Goal: Information Seeking & Learning: Learn about a topic

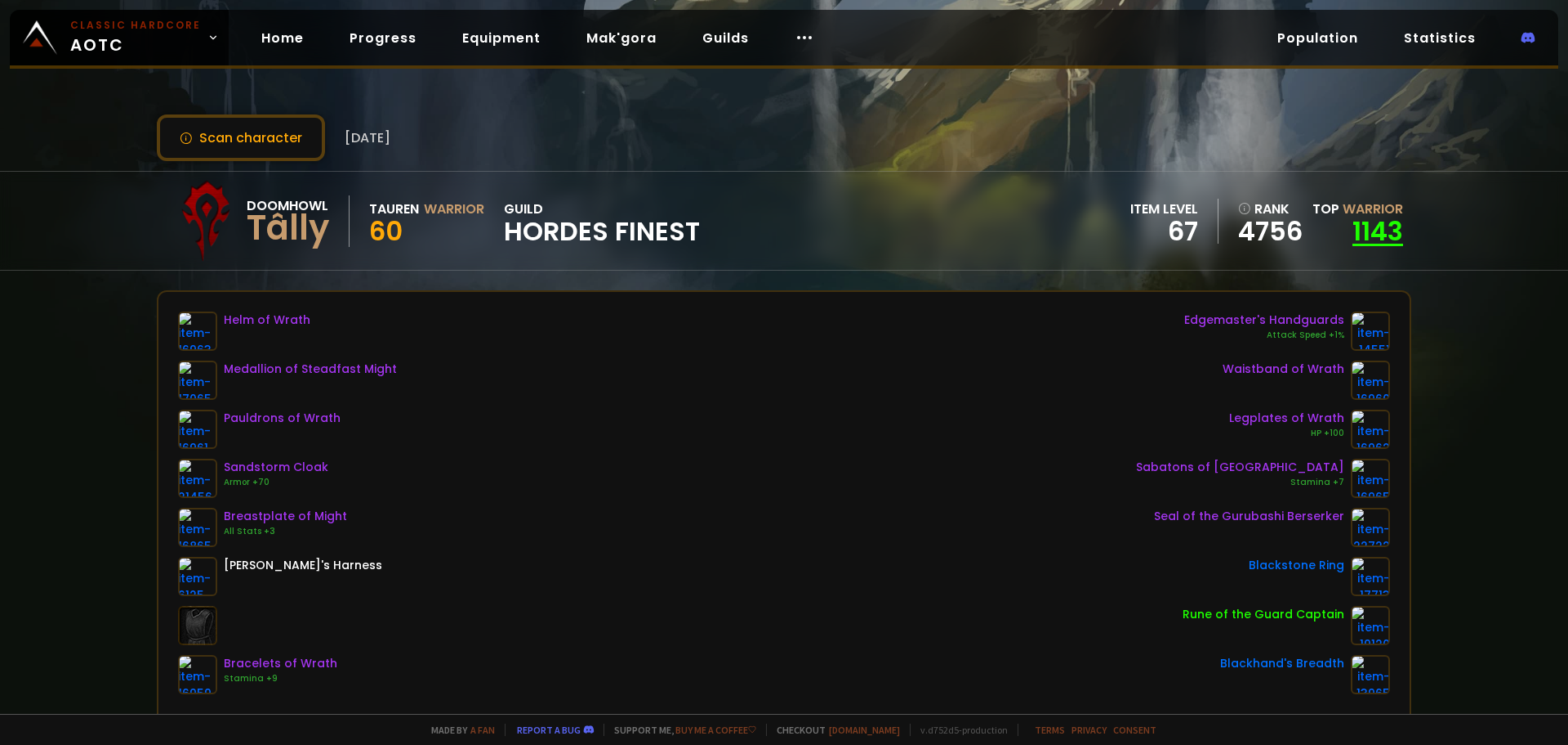
click at [1353, 236] on link "1143" at bounding box center [1378, 230] width 51 height 37
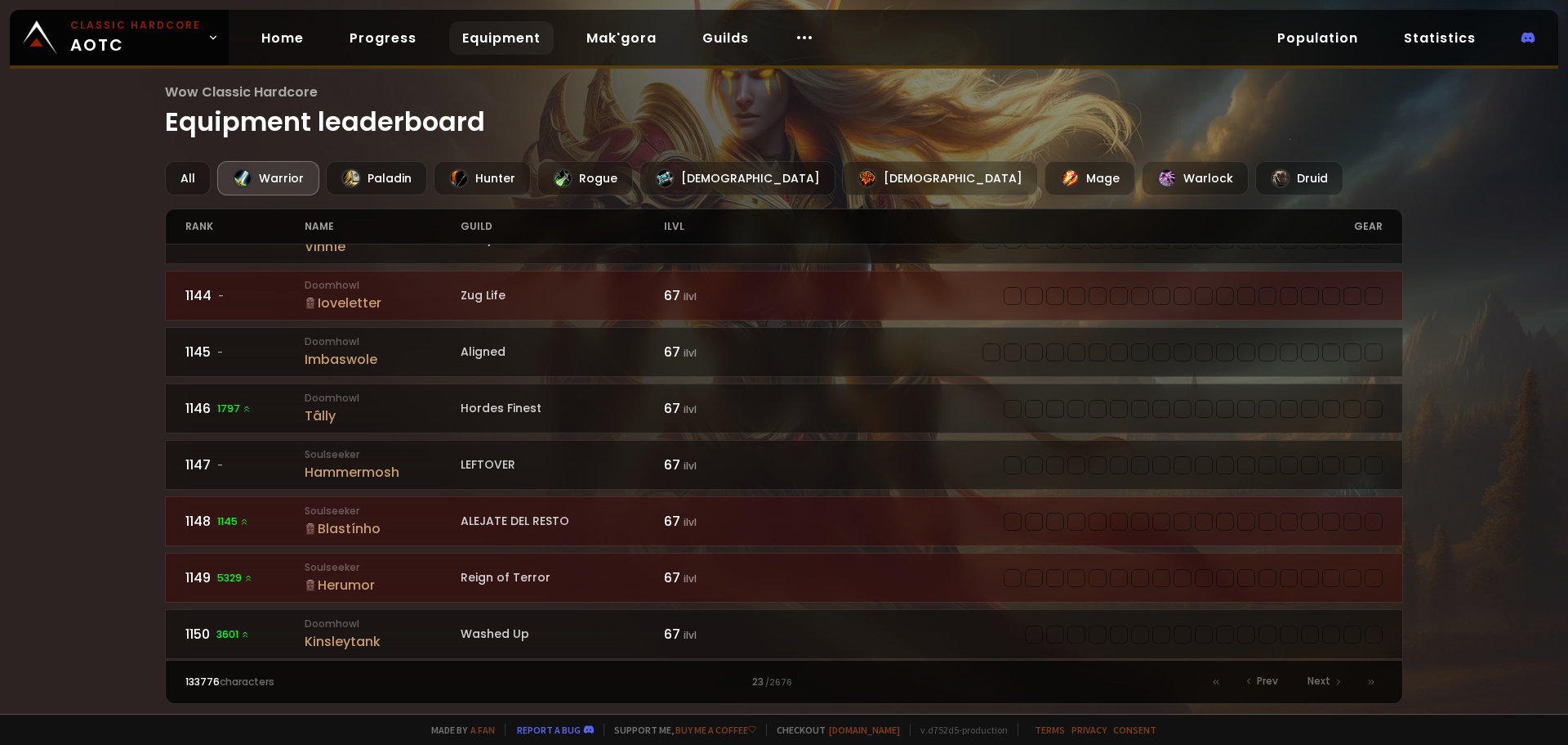
scroll to position [2411, 0]
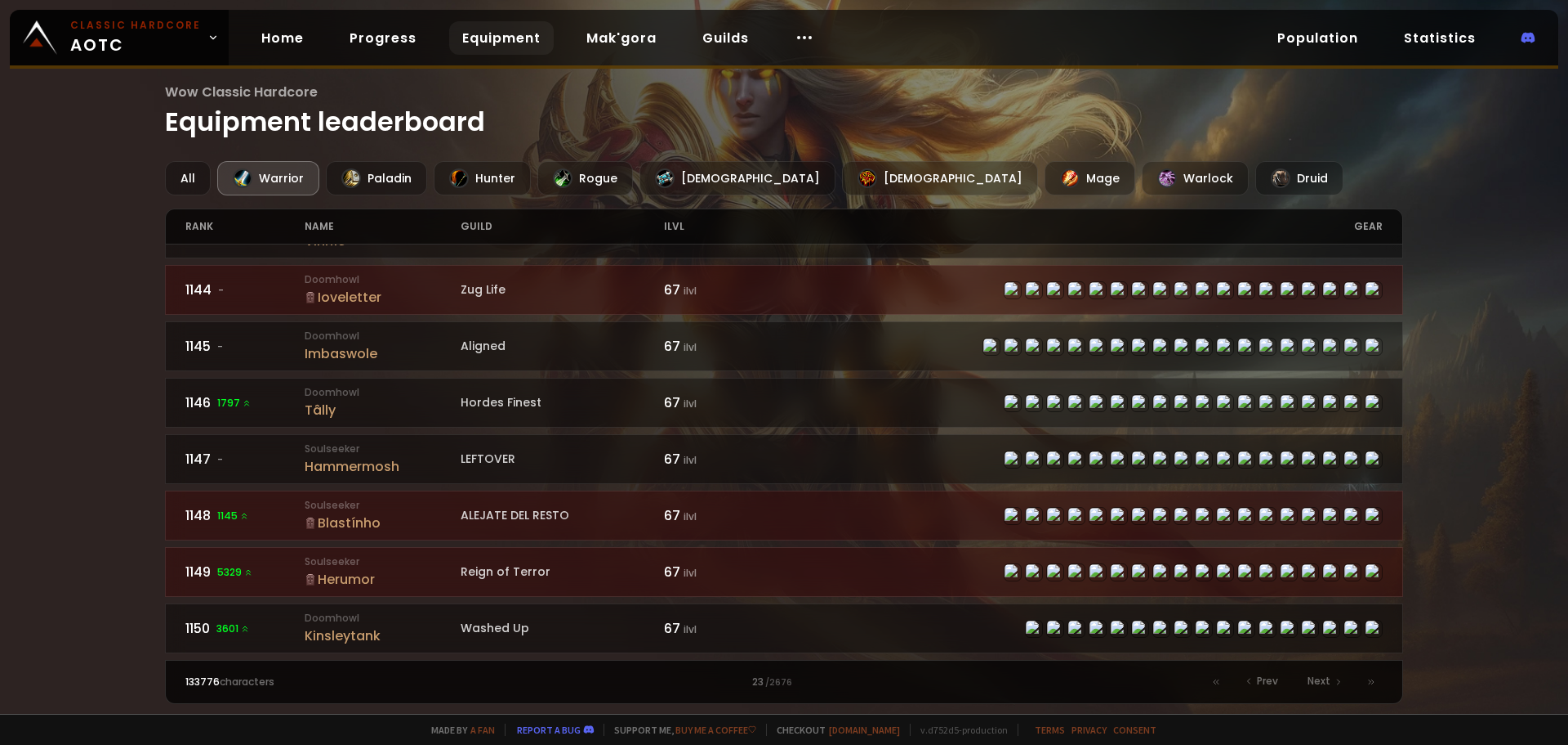
click at [334, 297] on div "Ioveletter" at bounding box center [383, 297] width 156 height 21
